Goal: Transaction & Acquisition: Purchase product/service

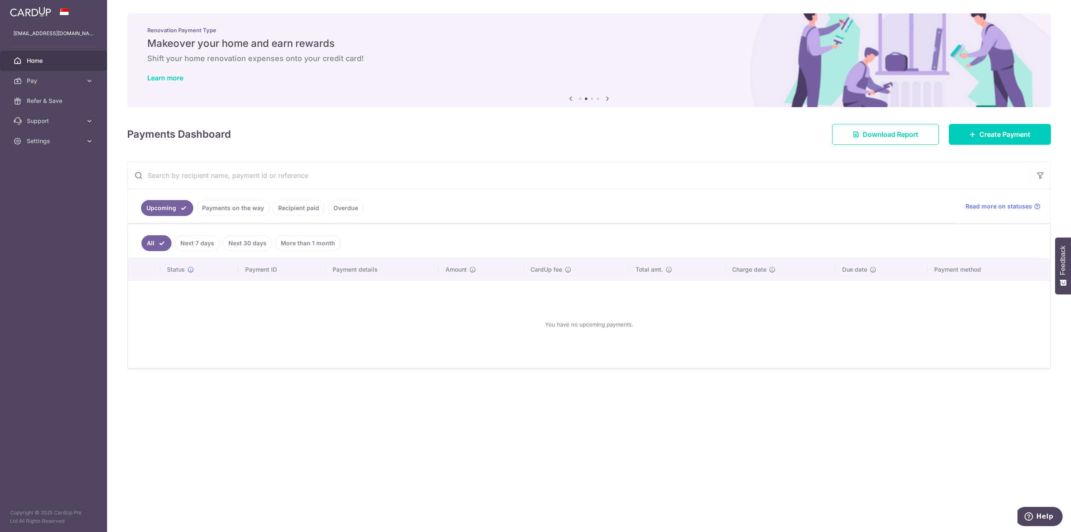
click at [238, 210] on link "Payments on the way" at bounding box center [233, 208] width 73 height 16
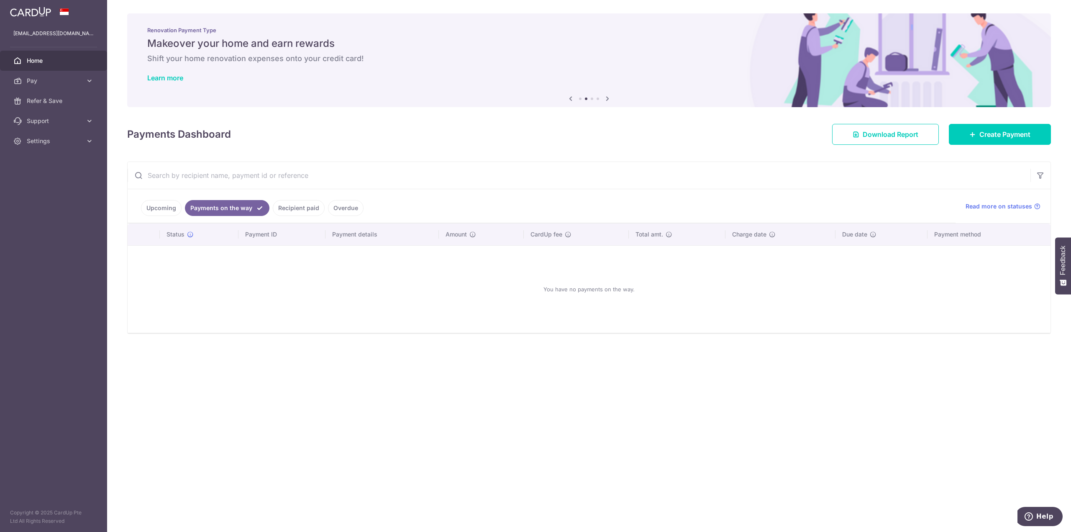
click at [301, 206] on link "Recipient paid" at bounding box center [299, 208] width 52 height 16
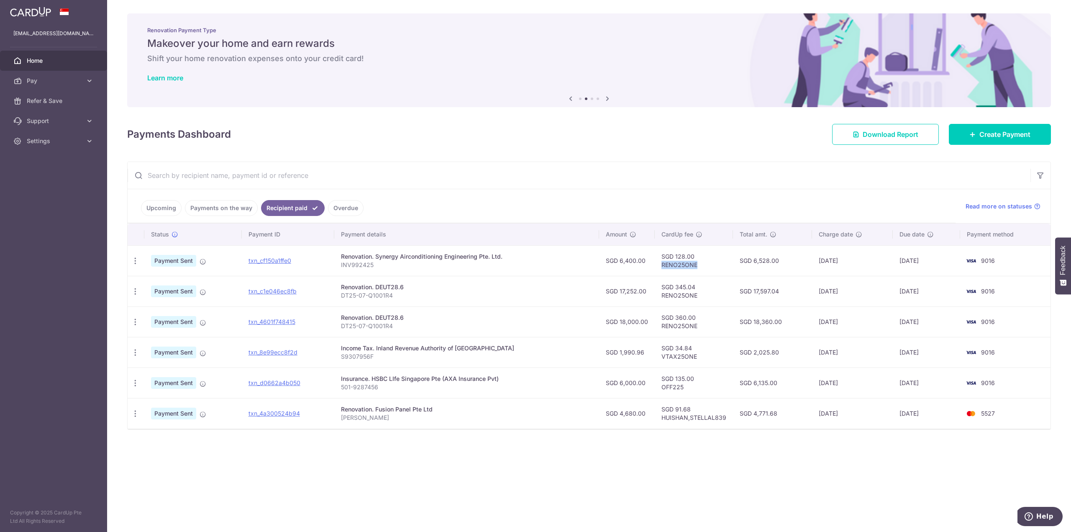
drag, startPoint x: 692, startPoint y: 265, endPoint x: 656, endPoint y: 270, distance: 36.3
click at [656, 270] on td "SGD 128.00 RENO25ONE" at bounding box center [694, 260] width 78 height 31
copy td "RENO25ONE"
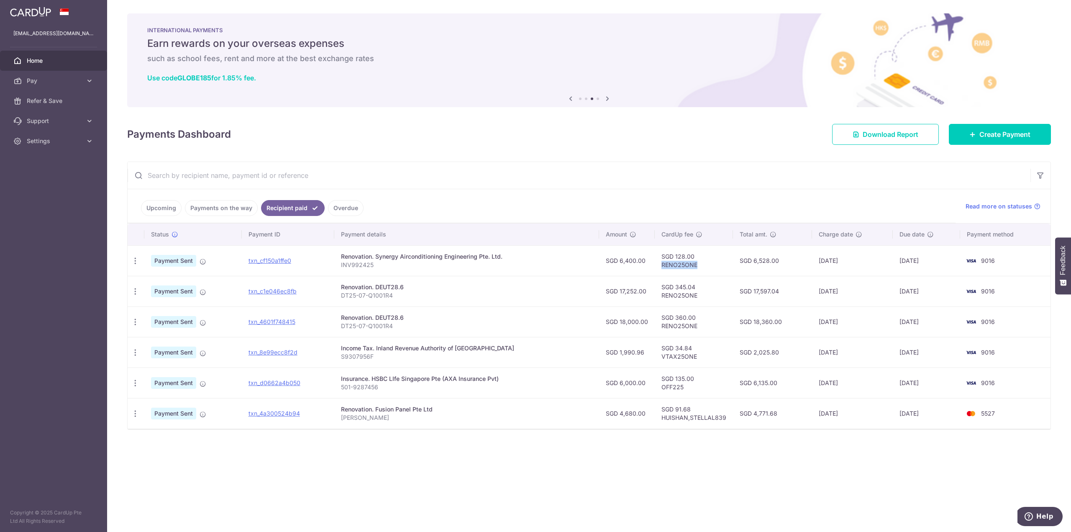
click at [73, 54] on link "Home" at bounding box center [53, 61] width 107 height 20
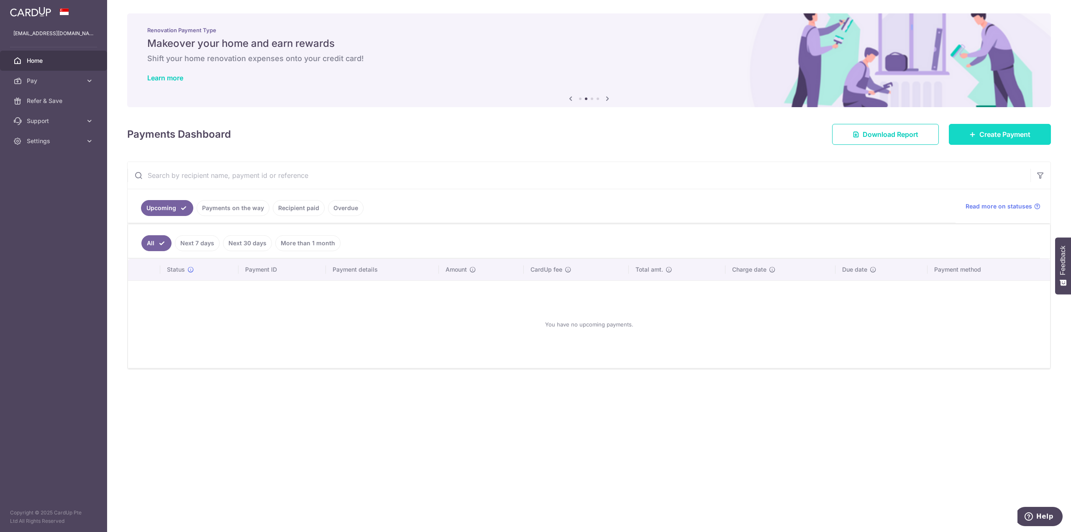
click at [986, 134] on span "Create Payment" at bounding box center [1004, 134] width 51 height 10
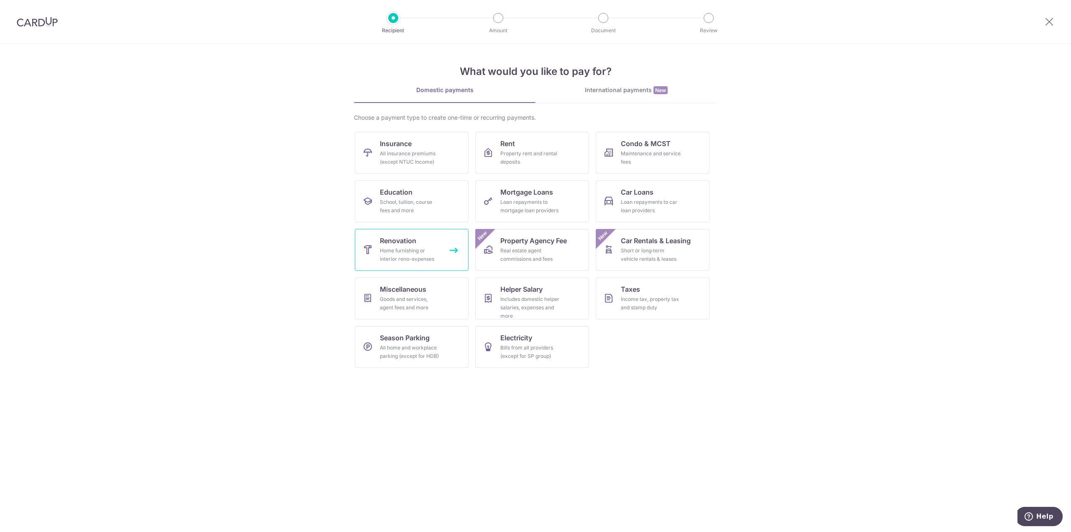
click at [425, 250] on div "Home furnishing or interior reno-expenses" at bounding box center [410, 254] width 60 height 17
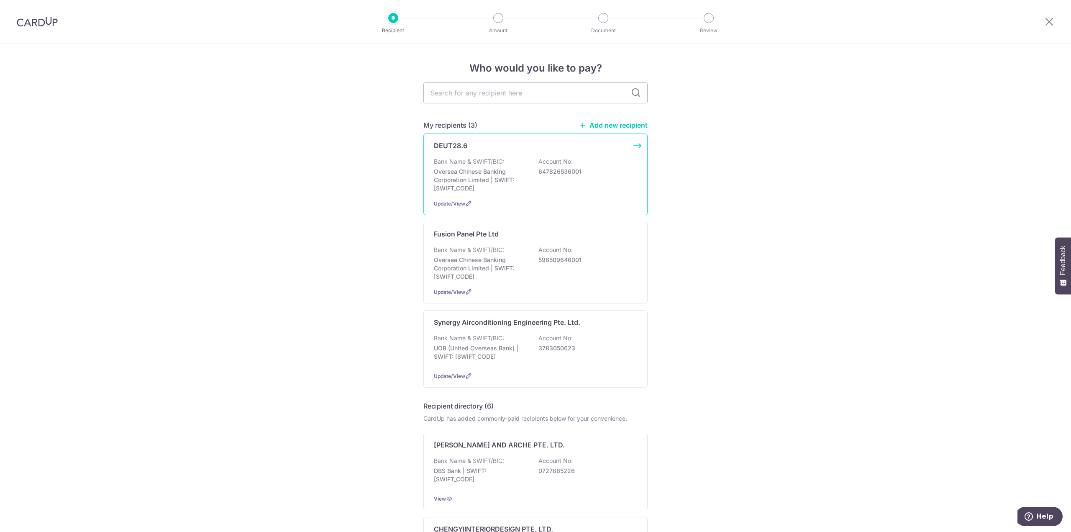
click at [568, 177] on div "Bank Name & SWIFT/BIC: Oversea Chinese Banking Corporation Limited | SWIFT: OCB…" at bounding box center [535, 174] width 203 height 35
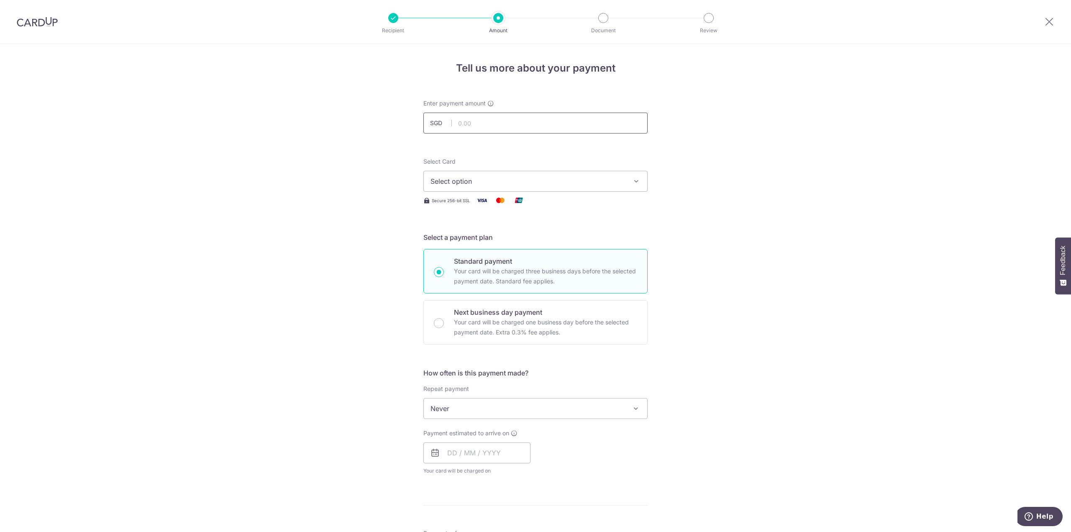
click at [541, 122] on input "text" at bounding box center [535, 123] width 224 height 21
click at [535, 123] on input "text" at bounding box center [535, 123] width 224 height 21
type input "20,500.00"
click at [661, 126] on div "Tell us more about your payment Enter payment amount SGD 20,500.00 20500.00 Sel…" at bounding box center [535, 450] width 1071 height 813
click at [507, 177] on span "Select option" at bounding box center [527, 181] width 195 height 10
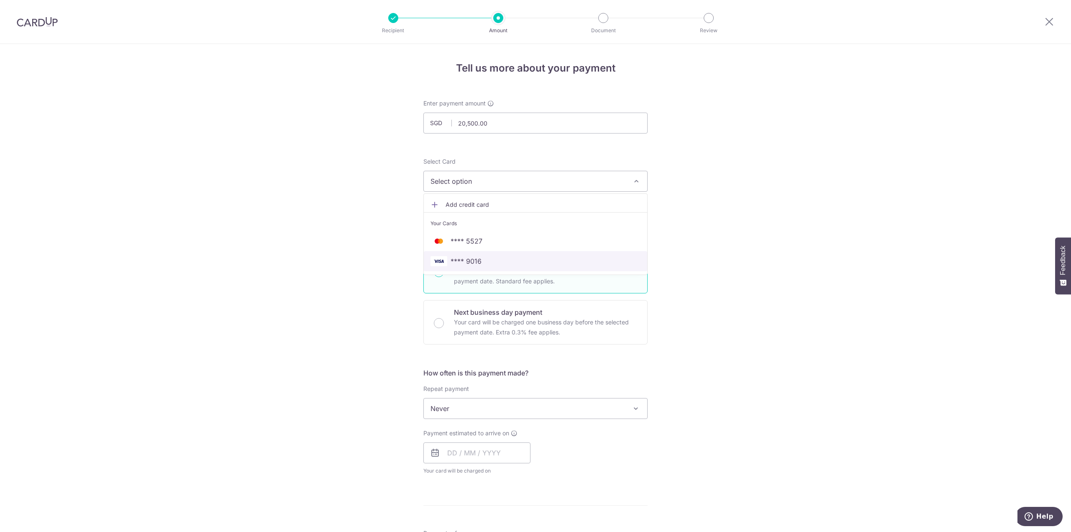
click at [486, 265] on span "**** 9016" at bounding box center [535, 261] width 210 height 10
click at [676, 212] on div "Tell us more about your payment Enter payment amount SGD 20,500.00 20500.00 Sel…" at bounding box center [535, 450] width 1071 height 813
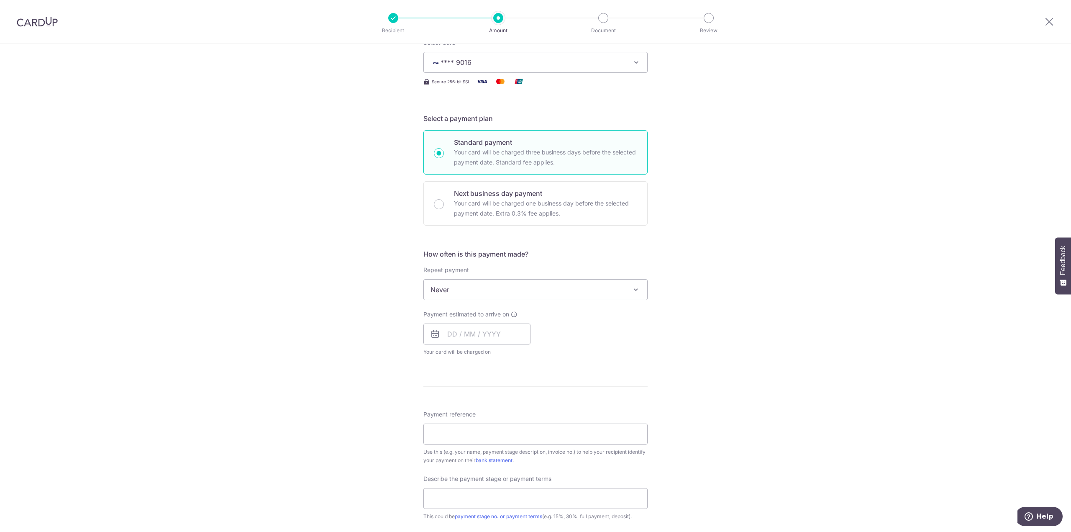
scroll to position [125, 0]
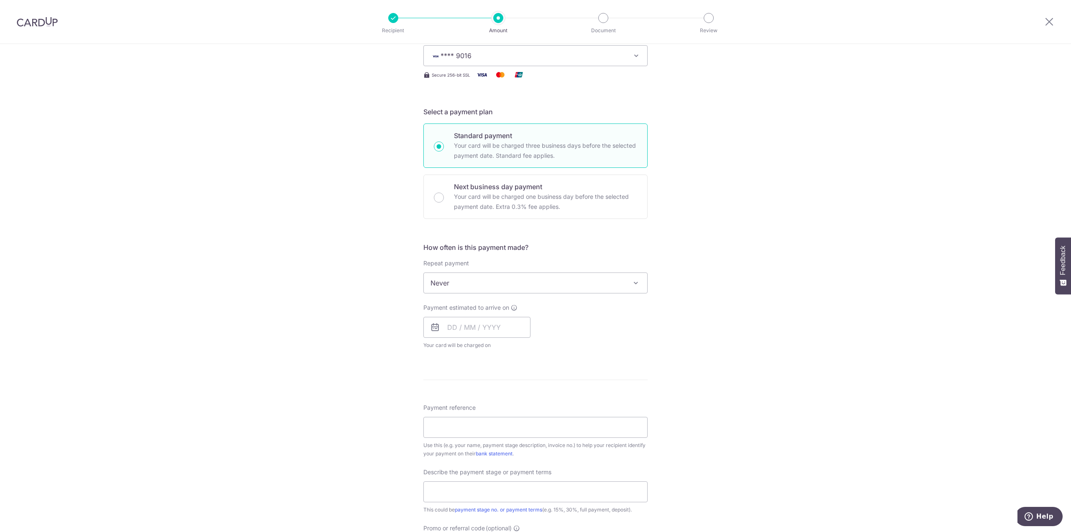
click at [533, 146] on p "Your card will be charged three business days before the selected payment date.…" at bounding box center [545, 151] width 183 height 20
click at [444, 146] on input "Standard payment Your card will be charged three business days before the selec…" at bounding box center [439, 146] width 10 height 10
radio input "true"
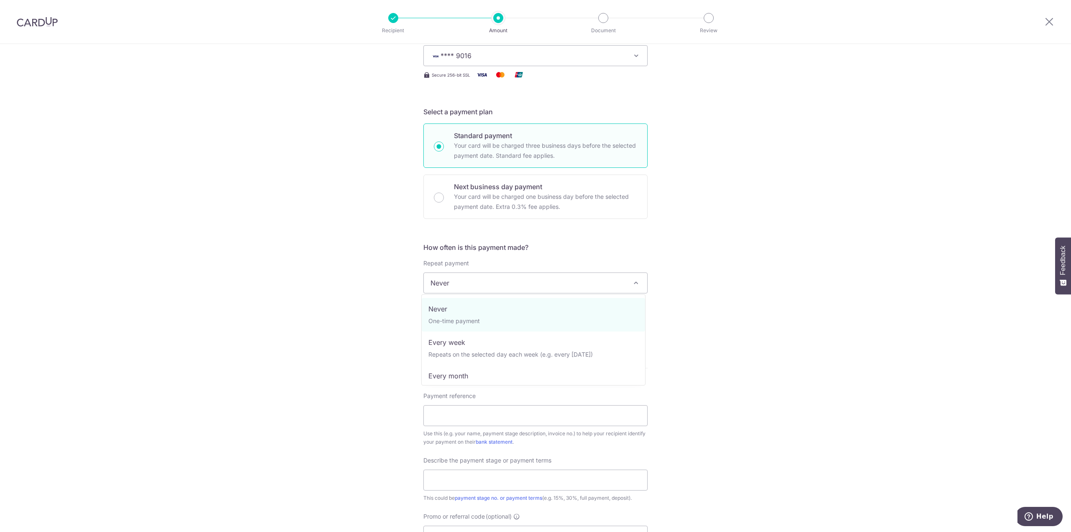
click at [568, 285] on span "Never" at bounding box center [535, 283] width 223 height 20
click at [488, 332] on input "text" at bounding box center [476, 327] width 107 height 21
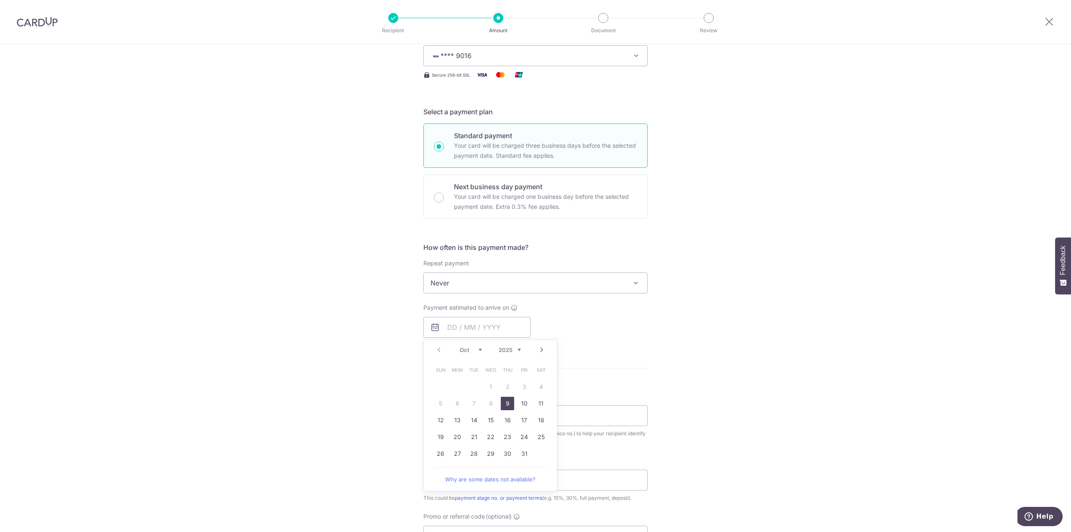
click at [504, 405] on link "9" at bounding box center [507, 402] width 13 height 13
type input "[DATE]"
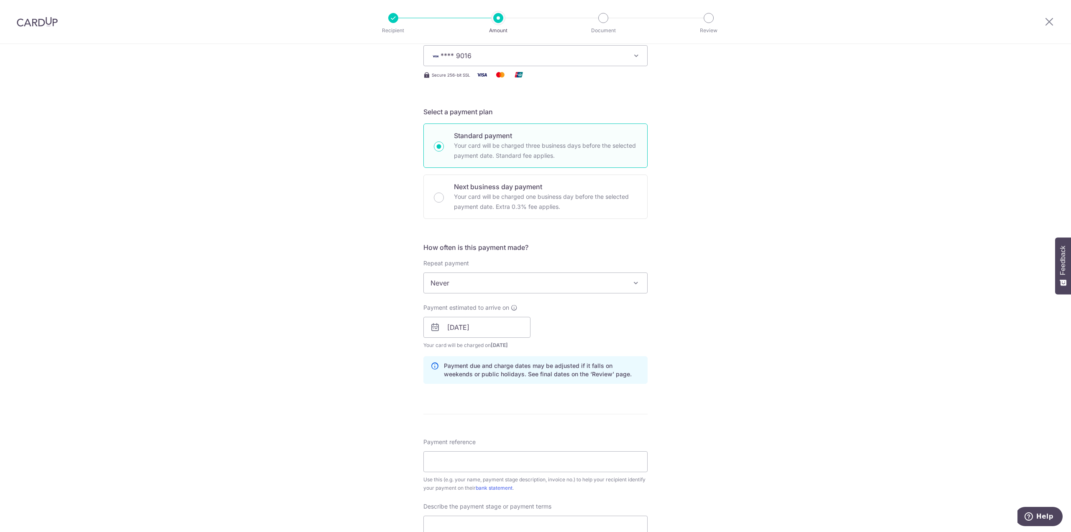
click at [600, 314] on div "Payment estimated to arrive on 09/10/2025 Prev Next Oct Nov Dec 2025 2026 2027 …" at bounding box center [535, 326] width 234 height 46
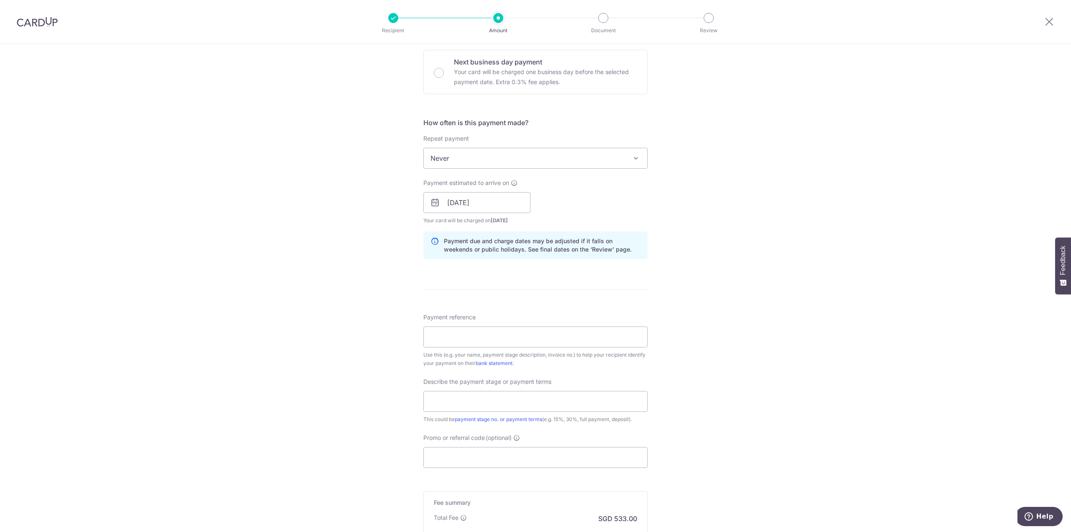
scroll to position [251, 0]
click at [504, 337] on input "Payment reference" at bounding box center [535, 335] width 224 height 21
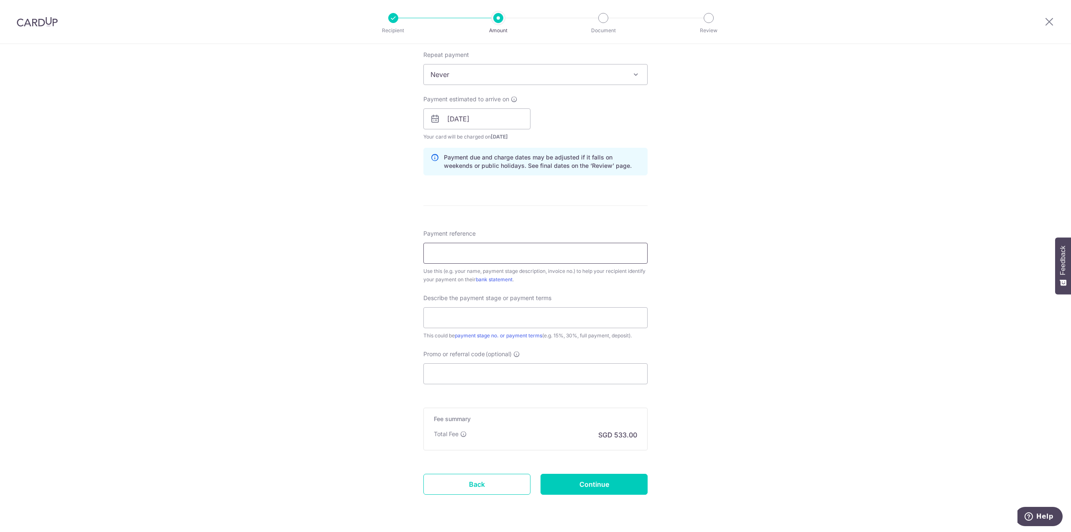
scroll to position [335, 0]
click at [699, 264] on div "Tell us more about your payment Enter payment amount SGD 20,500.00 20500.00 Sel…" at bounding box center [535, 132] width 1071 height 847
click at [539, 253] on input "Payment reference" at bounding box center [535, 252] width 224 height 21
type input "DT25-07-Q1001R4"
click at [563, 312] on input "text" at bounding box center [535, 316] width 224 height 21
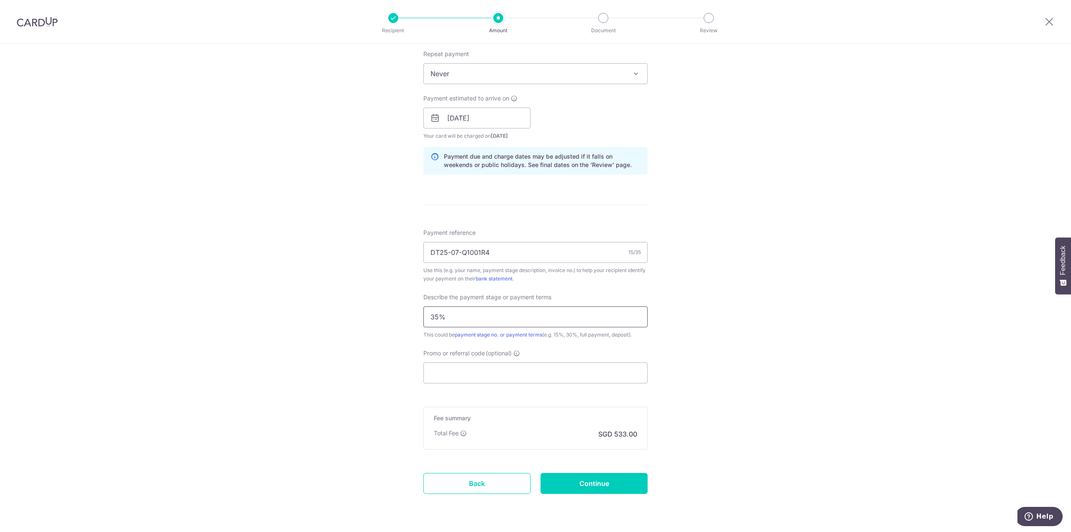
click at [517, 308] on input "35%" at bounding box center [535, 316] width 224 height 21
type input "35%"
click at [528, 367] on input "Promo or referral code (optional)" at bounding box center [535, 372] width 224 height 21
click at [570, 374] on input "Promo or referral code (optional)" at bounding box center [535, 372] width 224 height 21
paste input "RENO25ONE"
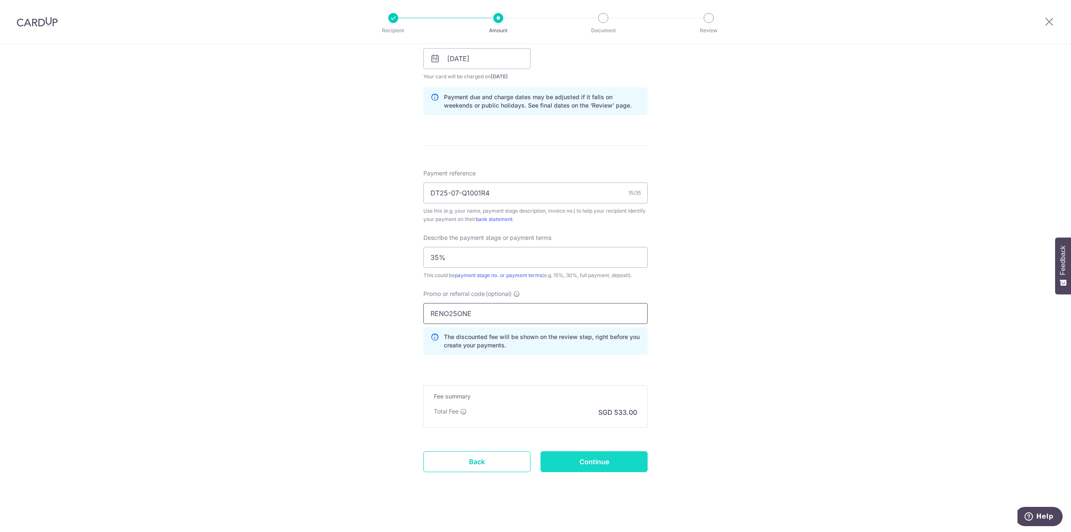
scroll to position [394, 0]
type input "RENO25ONE"
click at [620, 457] on input "Continue" at bounding box center [593, 460] width 107 height 21
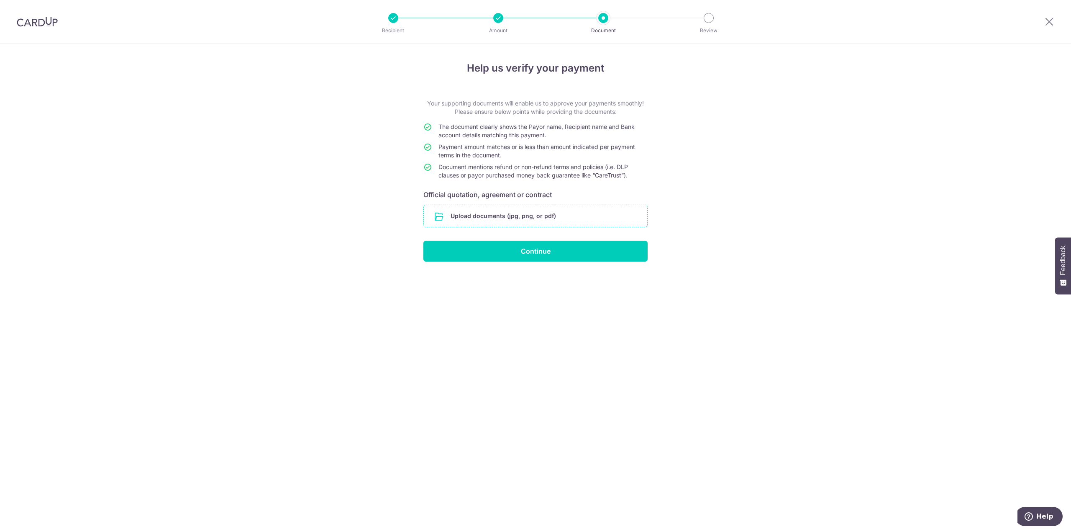
click at [504, 218] on input "file" at bounding box center [535, 216] width 223 height 22
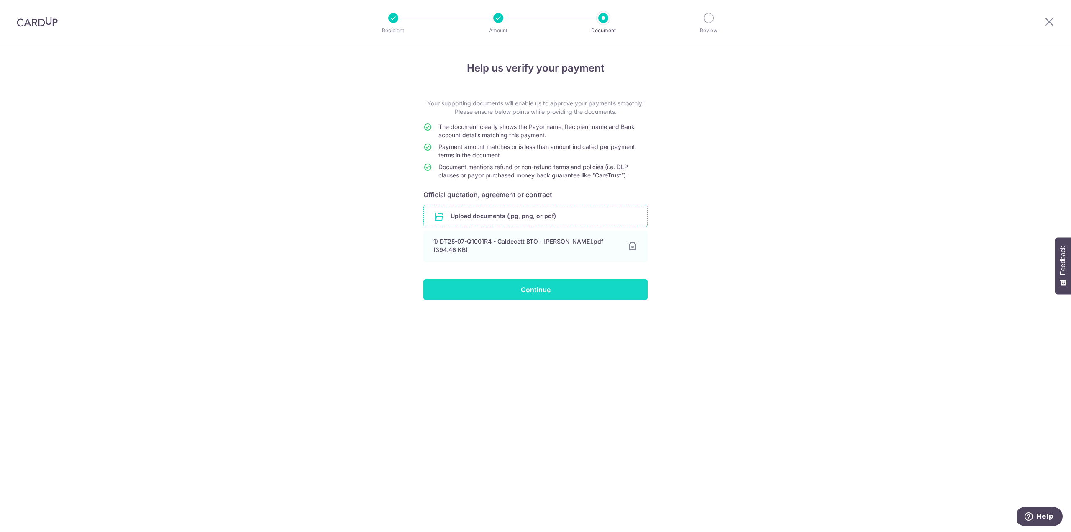
click at [552, 288] on input "Continue" at bounding box center [535, 289] width 224 height 21
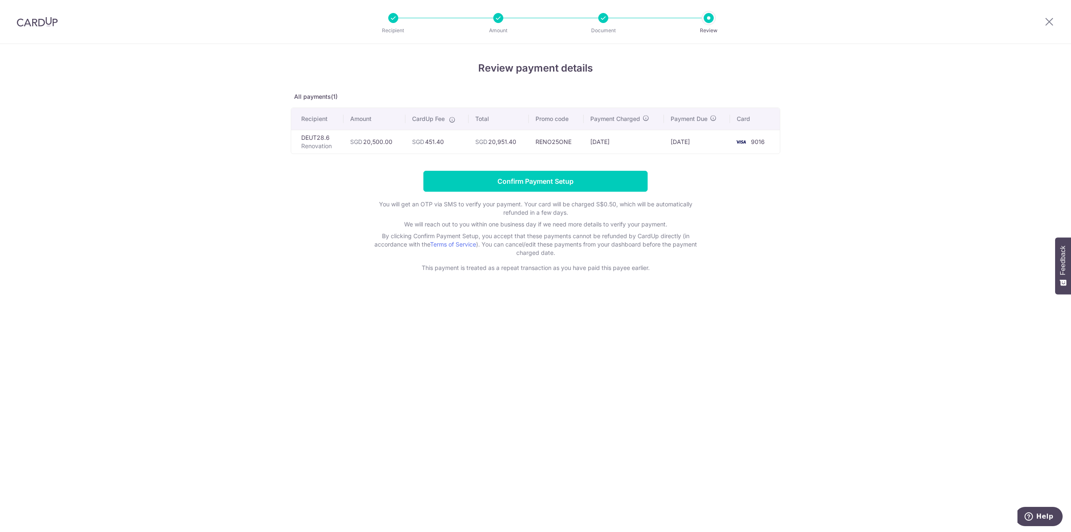
drag, startPoint x: 450, startPoint y: 138, endPoint x: 412, endPoint y: 129, distance: 38.6
click at [412, 130] on td "SGD 451.40" at bounding box center [436, 142] width 63 height 24
click at [407, 126] on div at bounding box center [407, 126] width 0 height 0
click at [583, 138] on td "RENO25ONE" at bounding box center [556, 142] width 55 height 24
drag, startPoint x: 569, startPoint y: 139, endPoint x: 533, endPoint y: 137, distance: 36.1
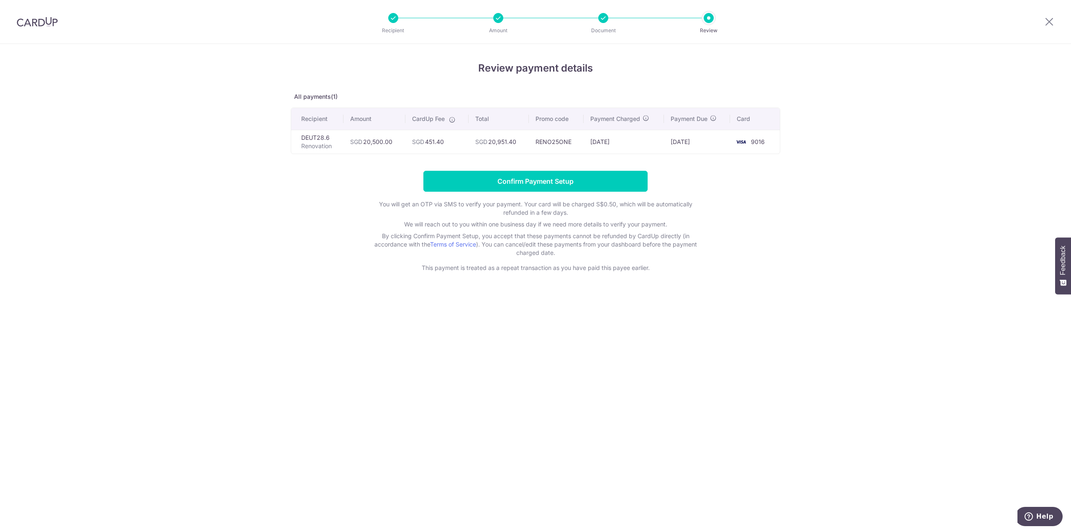
click at [533, 137] on td "RENO25ONE" at bounding box center [556, 142] width 55 height 24
click at [527, 126] on div at bounding box center [527, 126] width 0 height 0
click at [567, 132] on td "RENO25ONE" at bounding box center [556, 142] width 55 height 24
click at [451, 116] on icon at bounding box center [452, 119] width 7 height 7
click at [484, 95] on p "All payments(1)" at bounding box center [535, 96] width 489 height 8
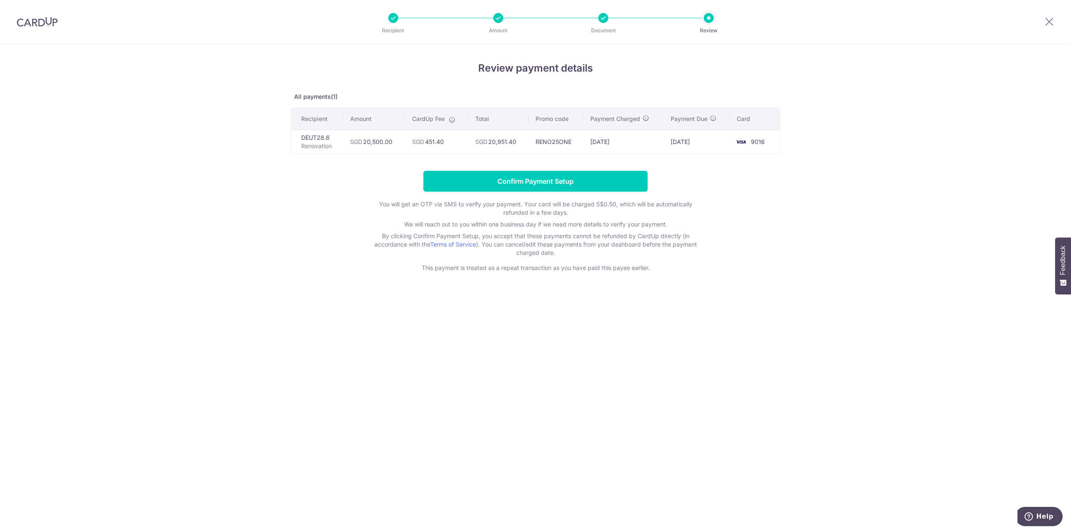
click at [496, 24] on div "Recipient Amount Document Review" at bounding box center [550, 21] width 359 height 43
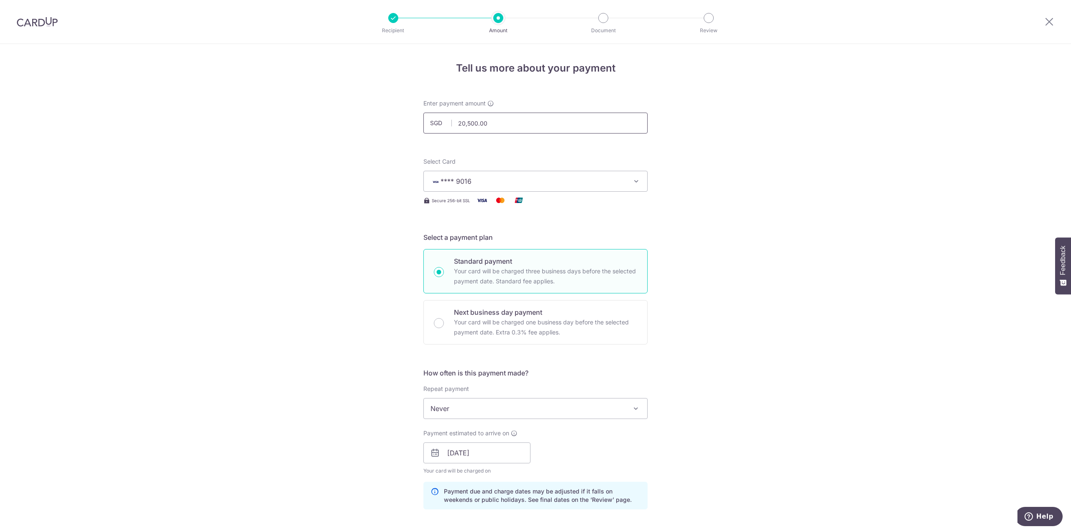
click at [463, 118] on input "20,500.00" at bounding box center [535, 123] width 224 height 21
type input "20000"
type input "20,000.00"
click at [690, 127] on div "Tell us more about your payment Enter payment amount SGD 20,000.00 20000.00 Sel…" at bounding box center [535, 486] width 1071 height 885
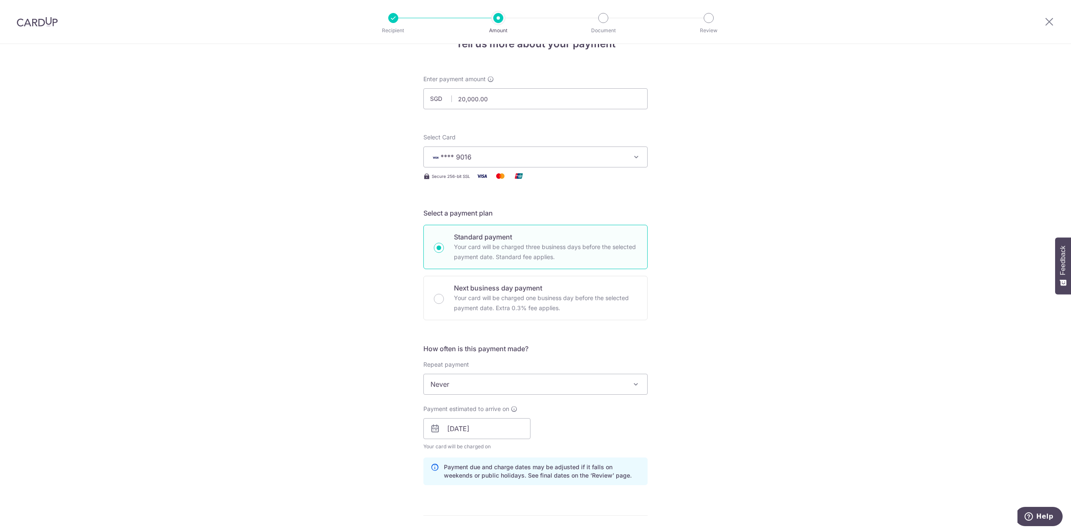
scroll to position [42, 0]
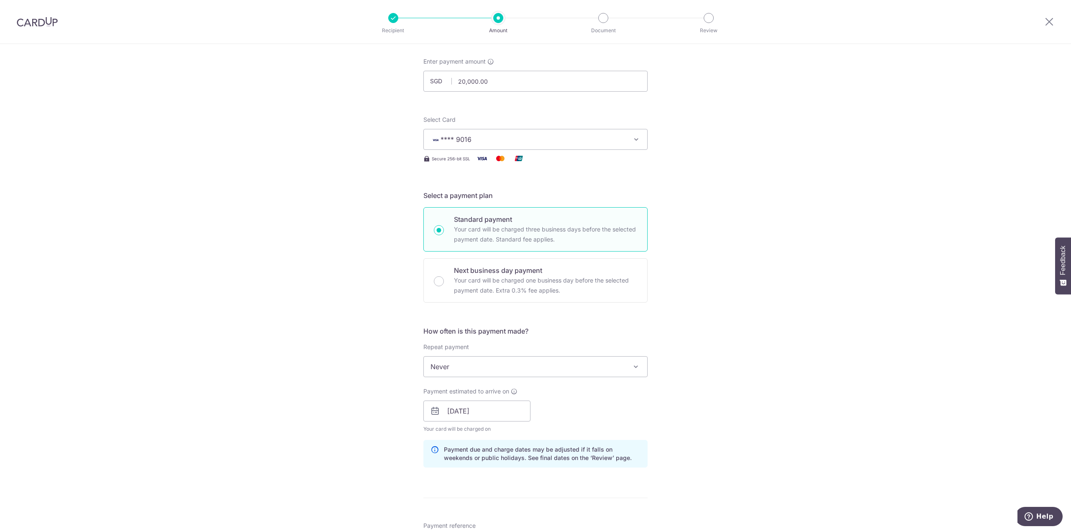
click at [636, 373] on span "Never" at bounding box center [535, 366] width 223 height 20
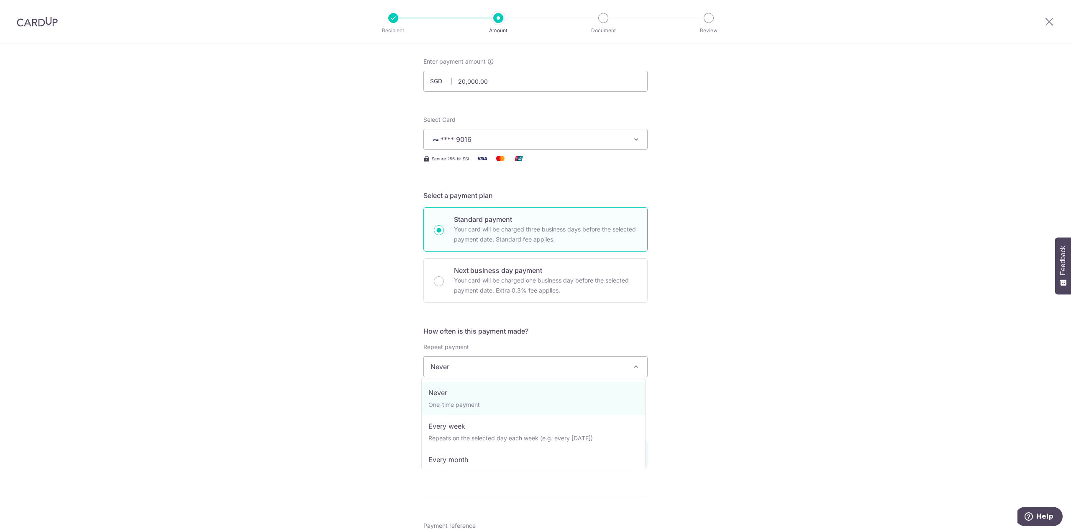
click at [633, 363] on span at bounding box center [636, 366] width 10 height 10
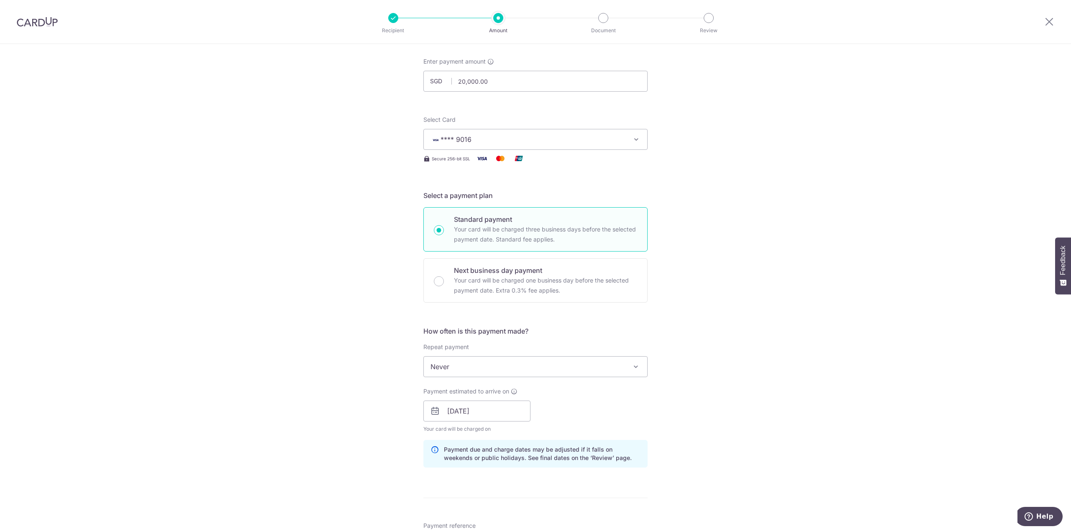
click at [677, 349] on div "Tell us more about your payment Enter payment amount SGD 20,000.00 20000.00 Sel…" at bounding box center [535, 444] width 1071 height 885
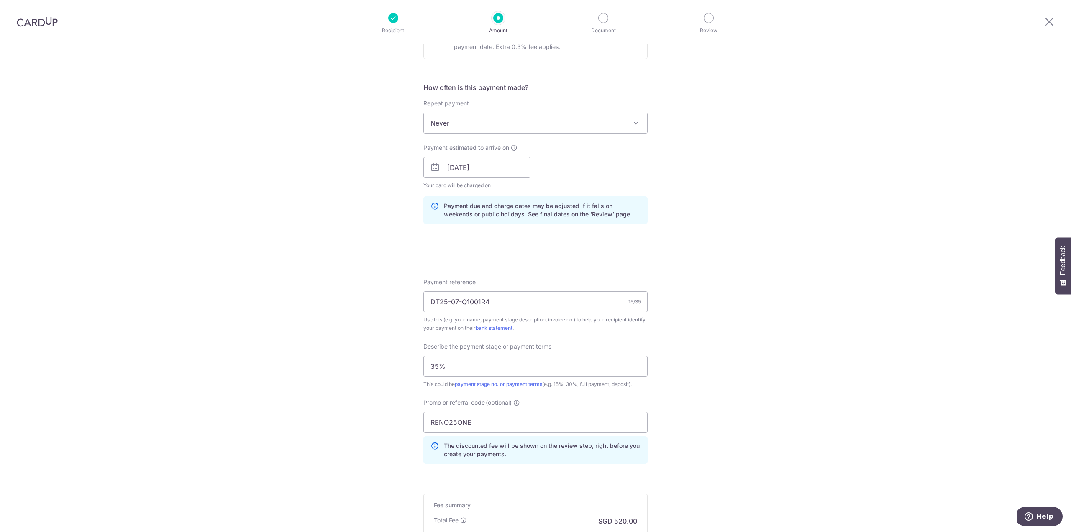
scroll to position [376, 0]
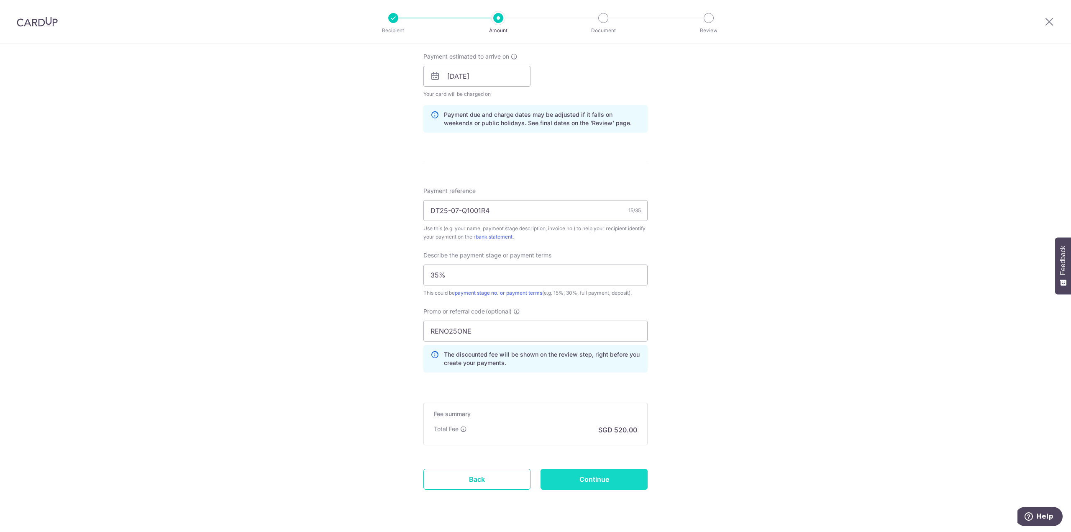
click at [611, 479] on input "Continue" at bounding box center [593, 478] width 107 height 21
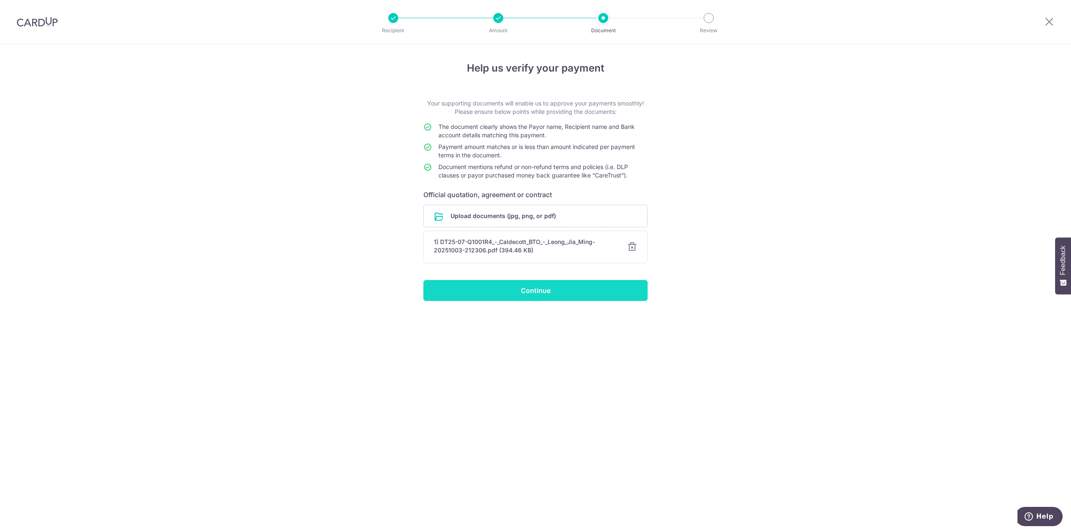
click at [559, 287] on input "Continue" at bounding box center [535, 290] width 224 height 21
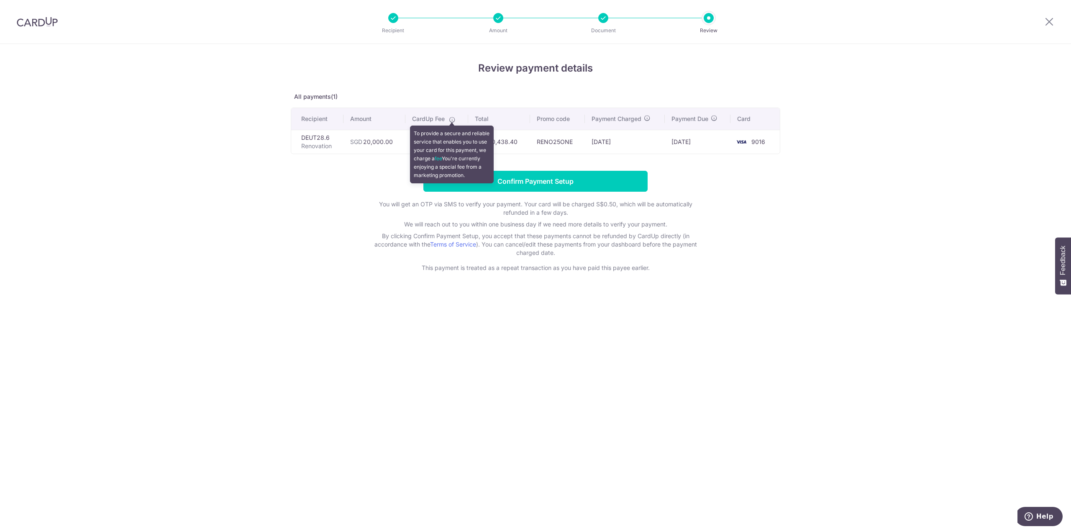
click at [451, 118] on icon at bounding box center [452, 119] width 7 height 7
click at [456, 101] on div "Review payment details All payments(1) Recipient Amount CardUp Fee Total Promo …" at bounding box center [535, 166] width 489 height 211
drag, startPoint x: 576, startPoint y: 142, endPoint x: 531, endPoint y: 141, distance: 44.8
click at [531, 141] on td "RENO25ONE" at bounding box center [557, 142] width 54 height 24
click at [545, 133] on td "RENO25ONE" at bounding box center [557, 142] width 54 height 24
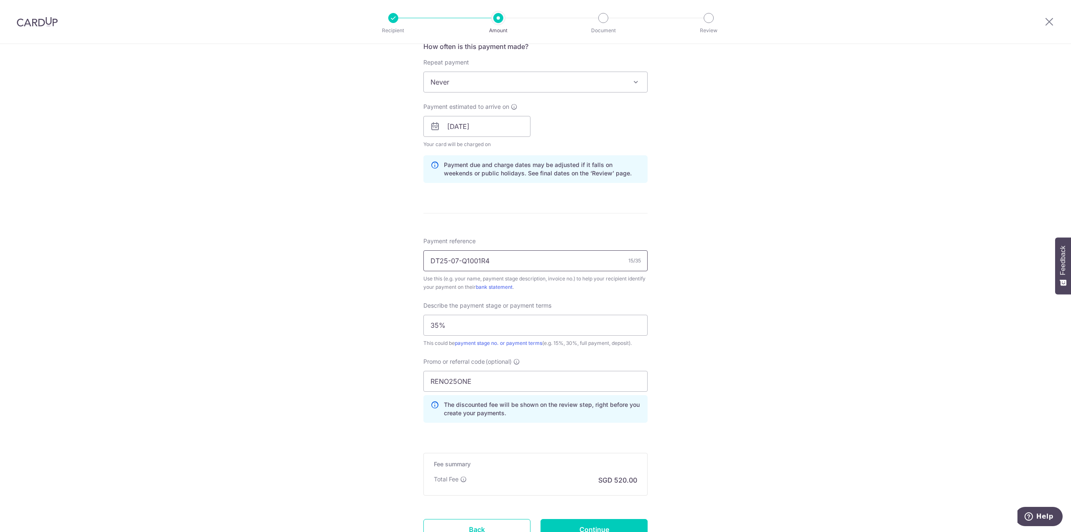
scroll to position [335, 0]
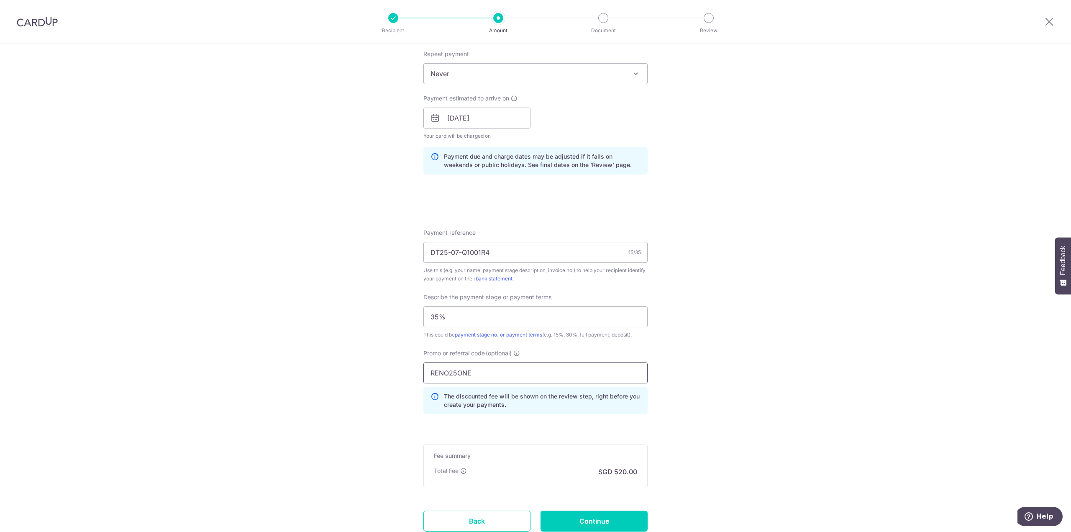
click at [489, 371] on input "RENO25ONE" at bounding box center [535, 372] width 224 height 21
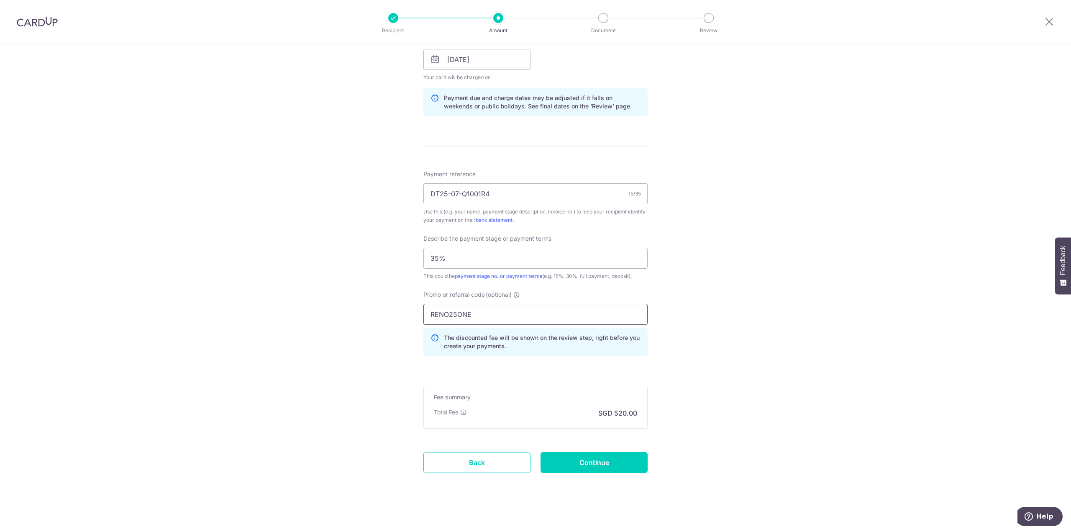
scroll to position [394, 0]
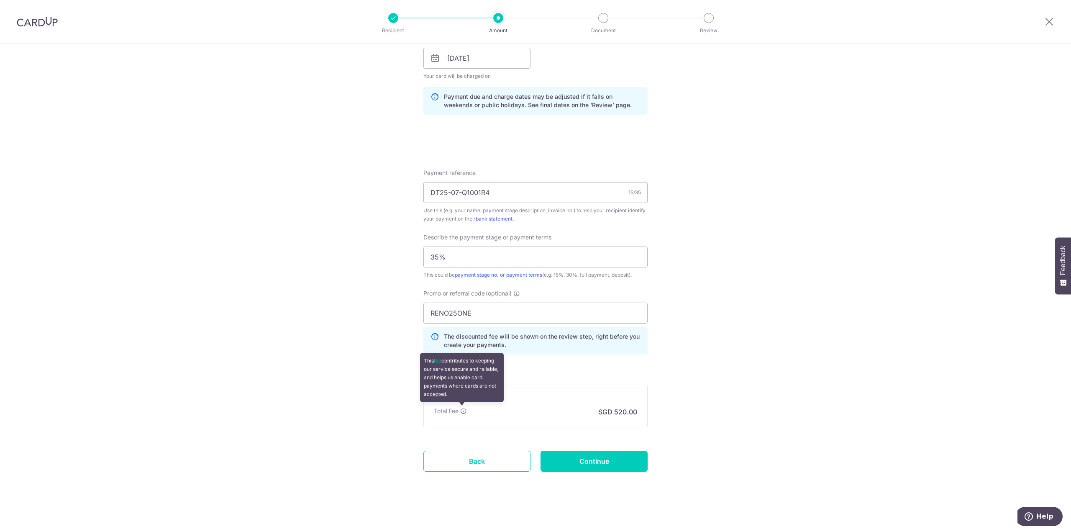
click at [460, 412] on icon at bounding box center [463, 410] width 7 height 7
